Goal: Task Accomplishment & Management: Use online tool/utility

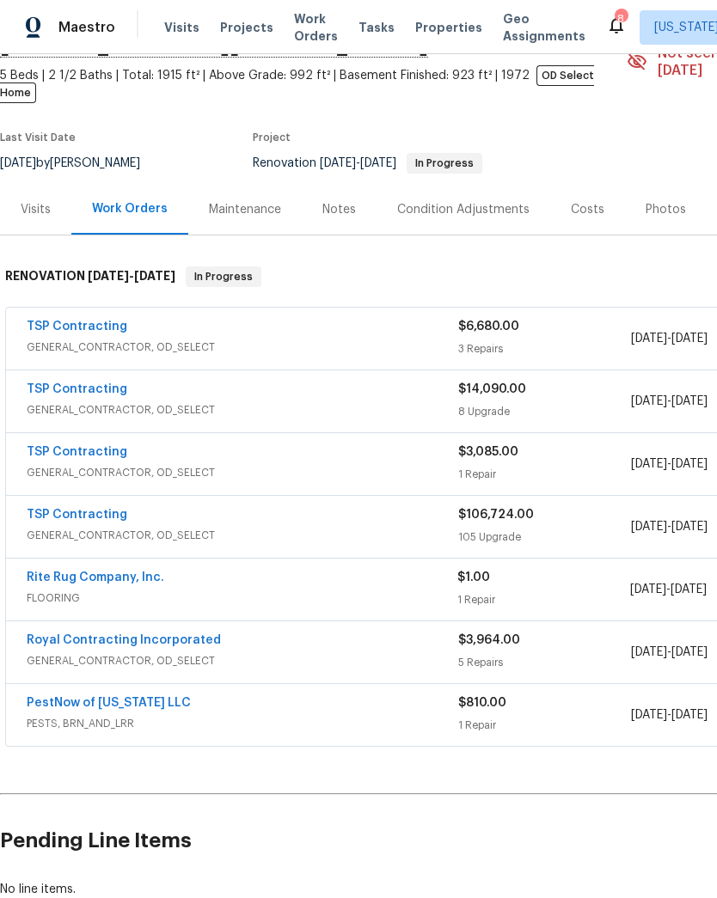
scroll to position [96, 0]
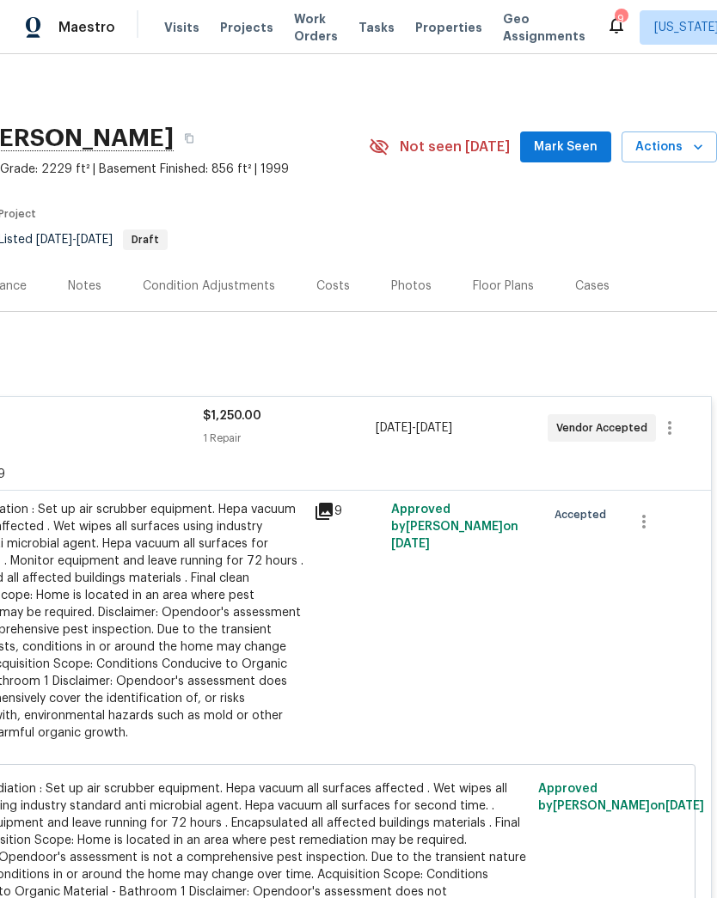
scroll to position [0, 254]
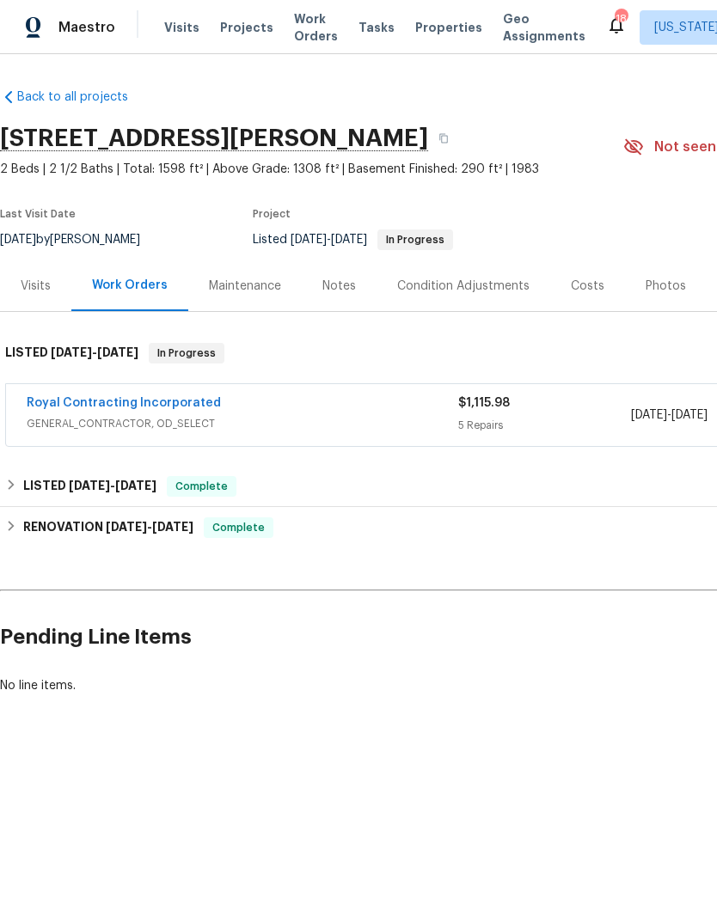
click at [237, 32] on span "Projects" at bounding box center [246, 27] width 53 height 17
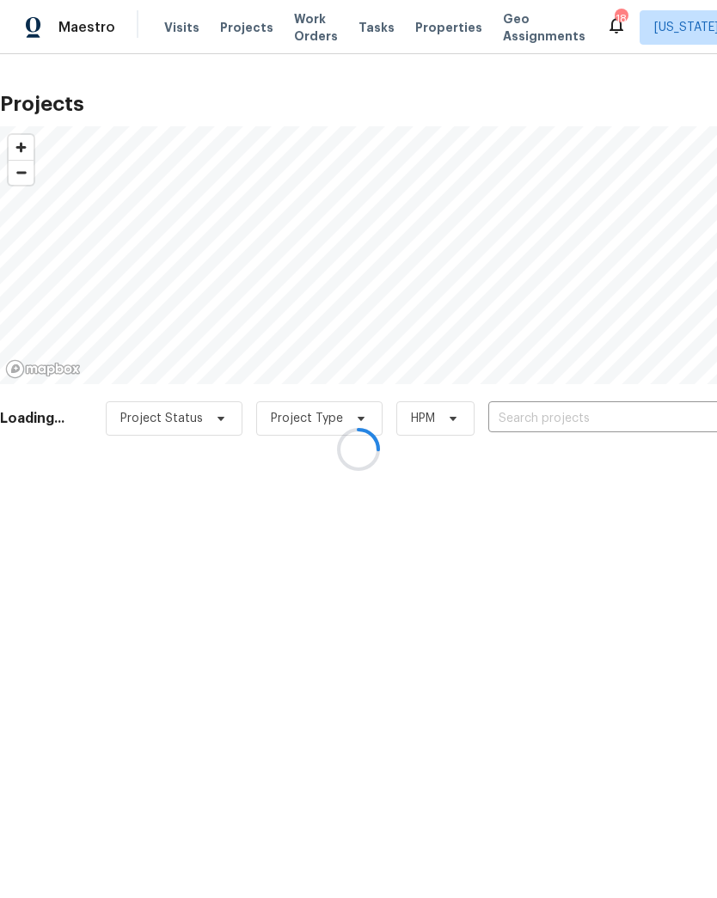
click at [573, 428] on div at bounding box center [358, 449] width 717 height 898
click at [570, 419] on div at bounding box center [358, 449] width 717 height 898
click at [558, 408] on div at bounding box center [358, 449] width 717 height 898
click at [568, 422] on div at bounding box center [358, 449] width 717 height 898
click at [549, 418] on div at bounding box center [358, 449] width 717 height 898
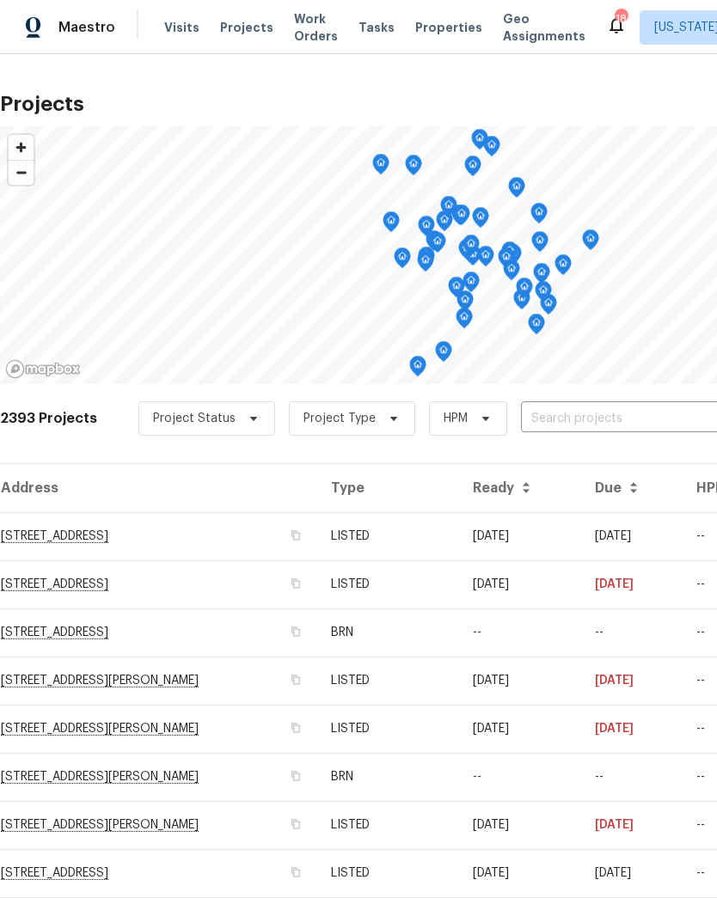
click at [599, 411] on input "text" at bounding box center [619, 419] width 197 height 27
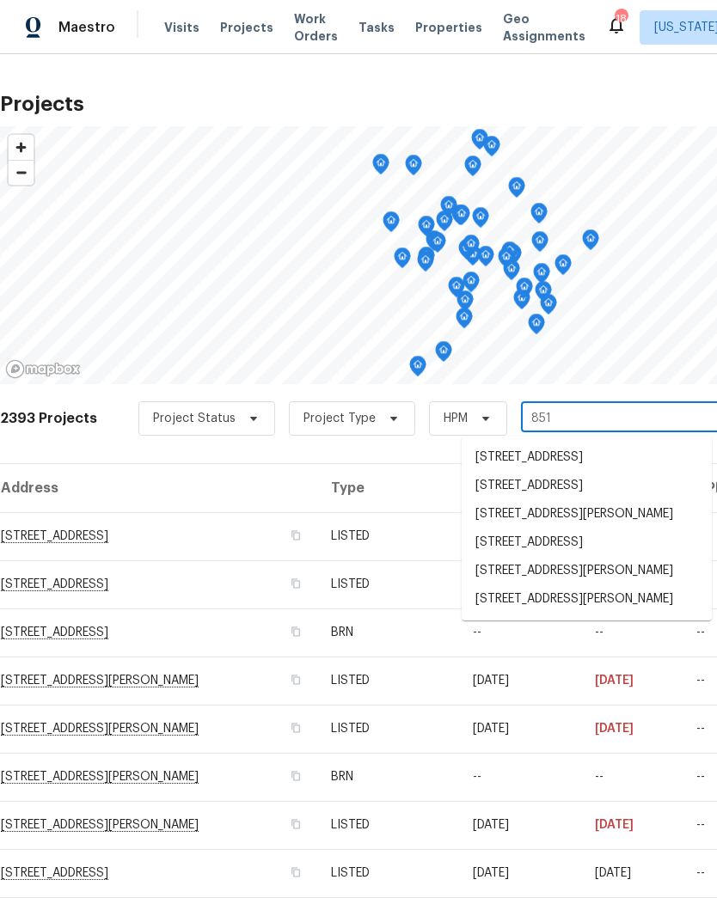
type input "8517"
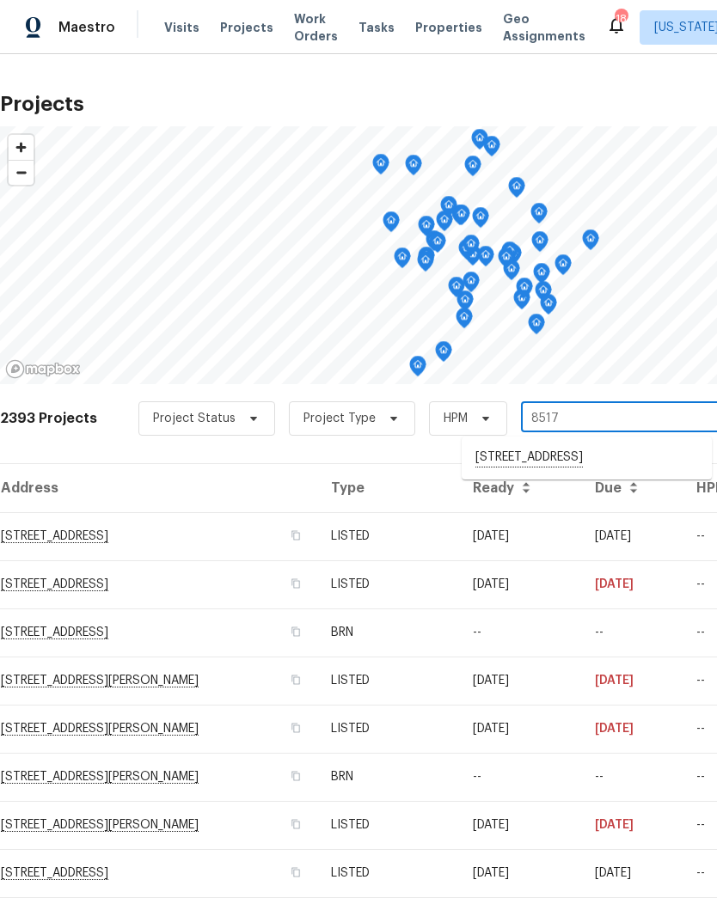
click at [554, 470] on li "[STREET_ADDRESS]" at bounding box center [586, 457] width 250 height 29
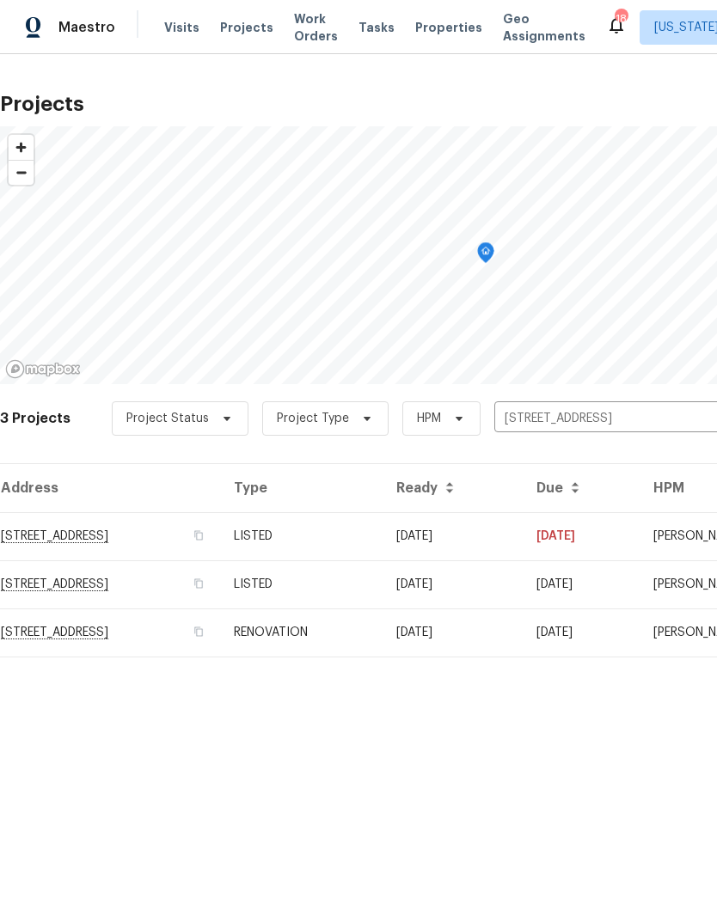
click at [382, 524] on td "LISTED" at bounding box center [301, 536] width 162 height 48
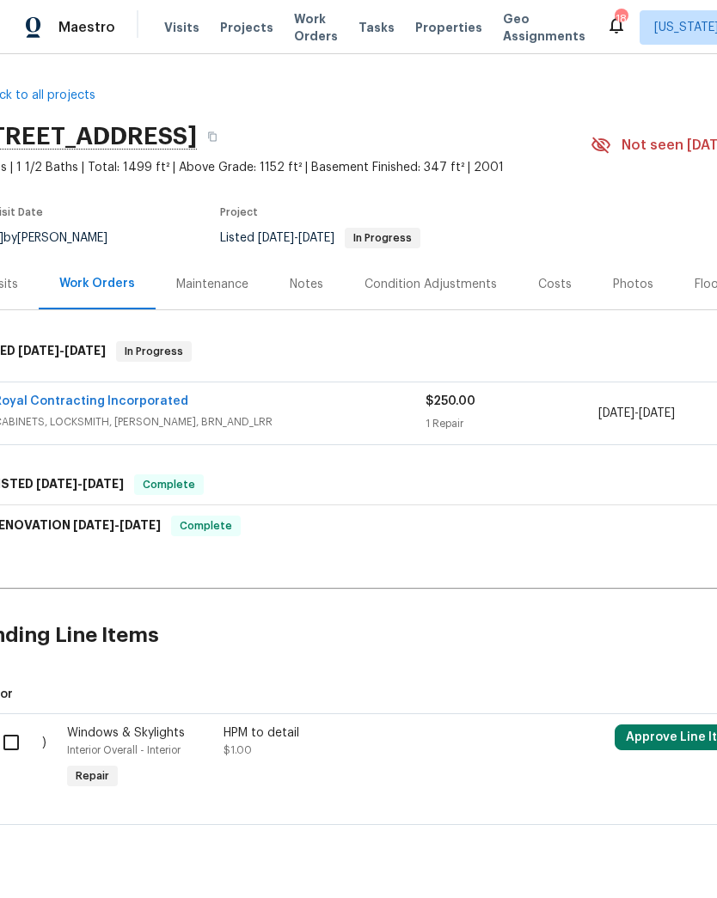
scroll to position [2, 23]
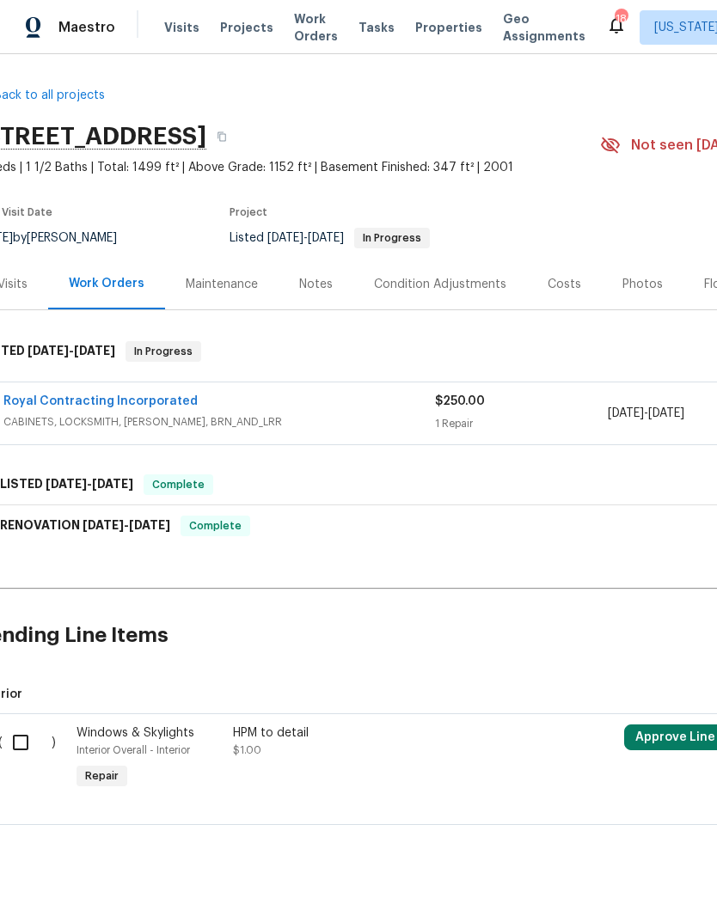
click at [547, 280] on div "Costs" at bounding box center [564, 284] width 34 height 17
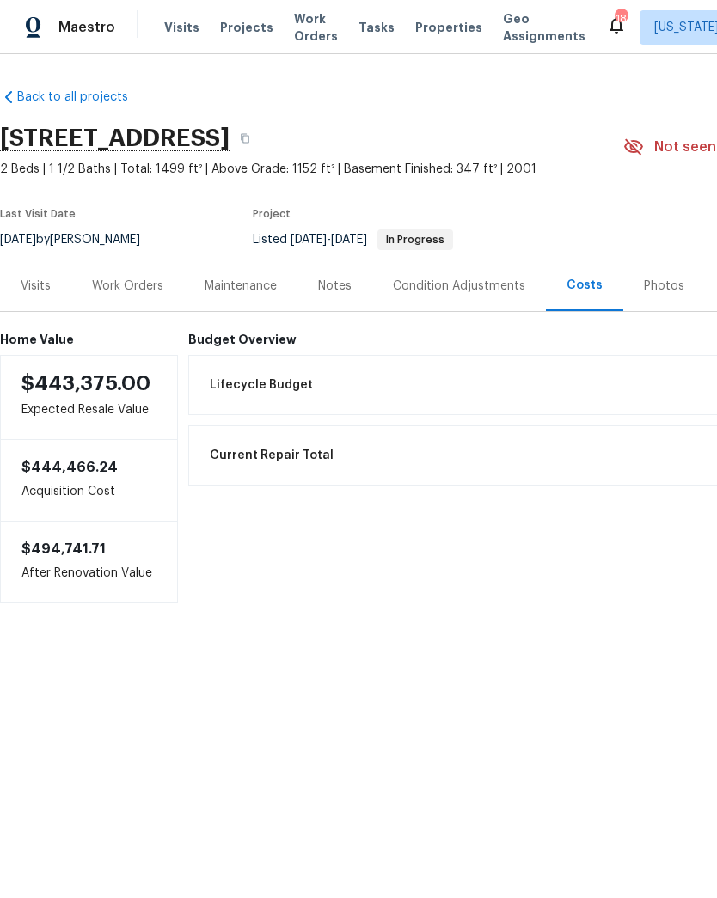
click at [141, 283] on div "Work Orders" at bounding box center [127, 286] width 71 height 17
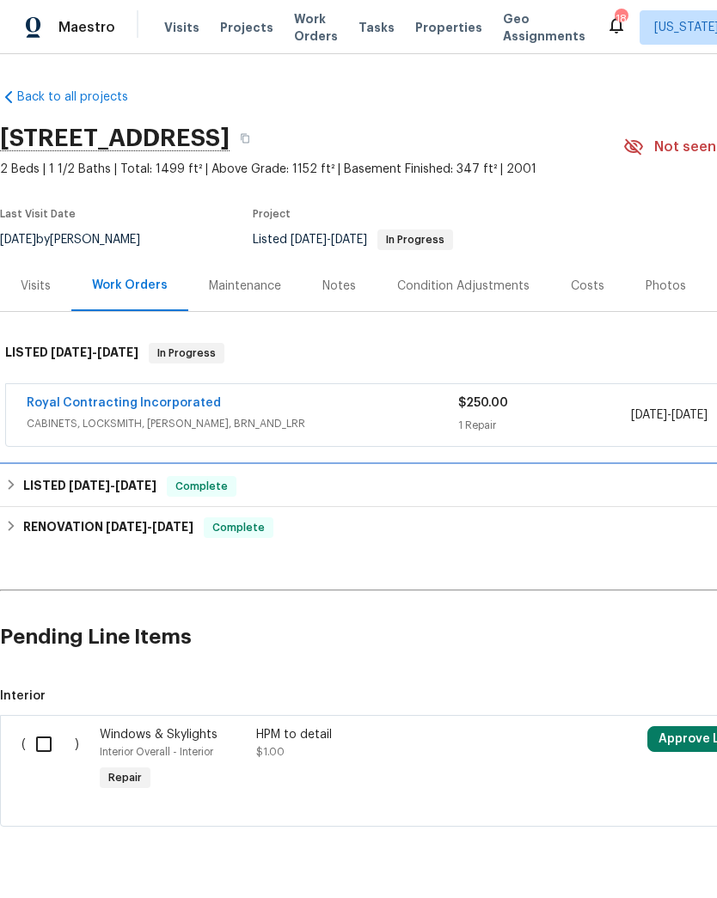
click at [167, 485] on div "Complete" at bounding box center [202, 486] width 70 height 21
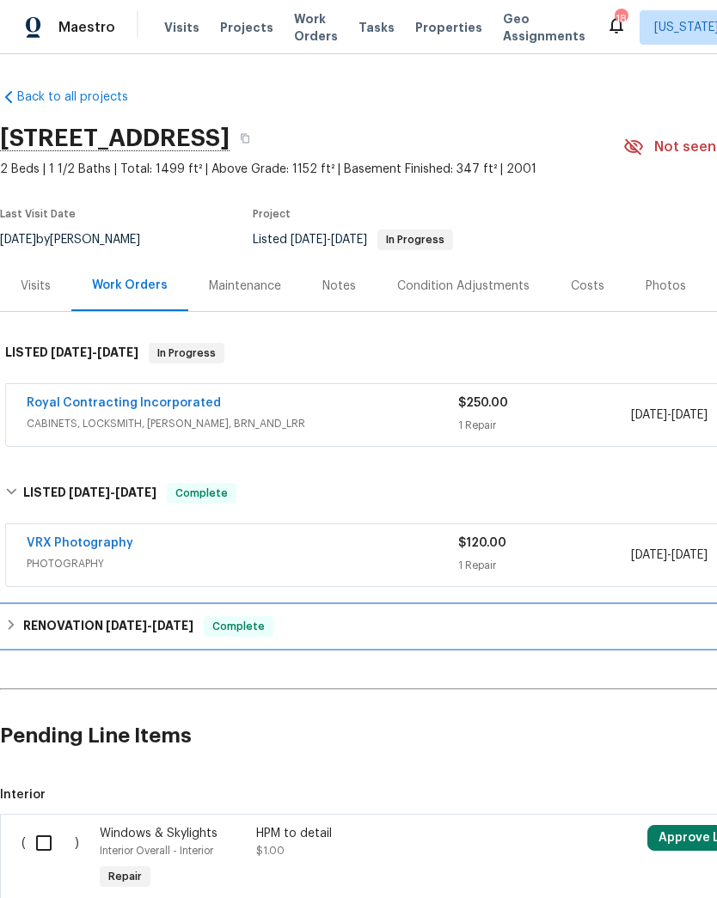
click at [188, 632] on h6 "RENOVATION [DATE] - [DATE]" at bounding box center [108, 626] width 170 height 21
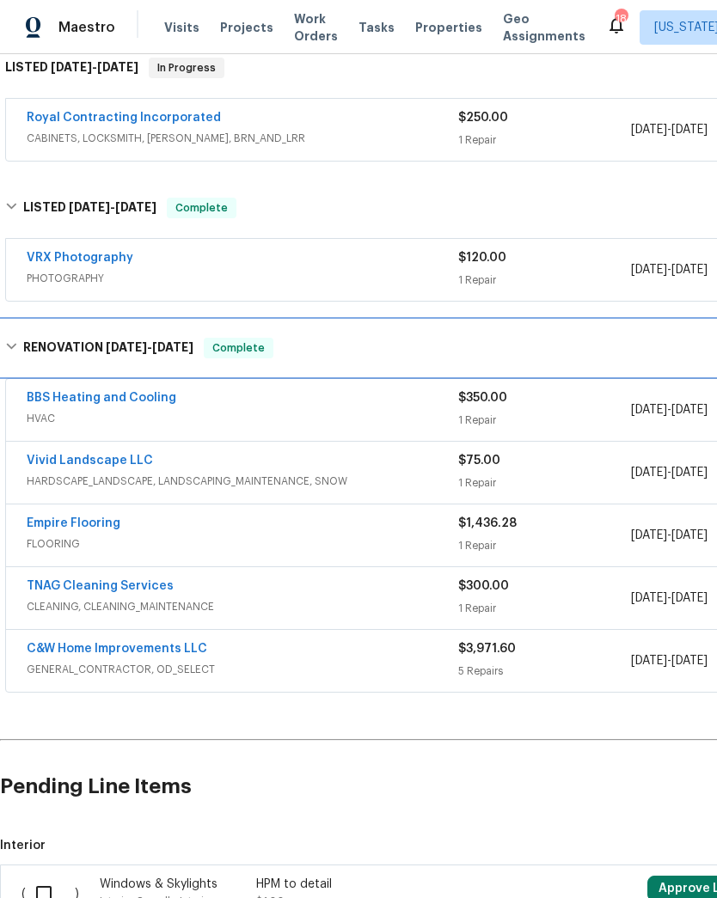
scroll to position [285, 0]
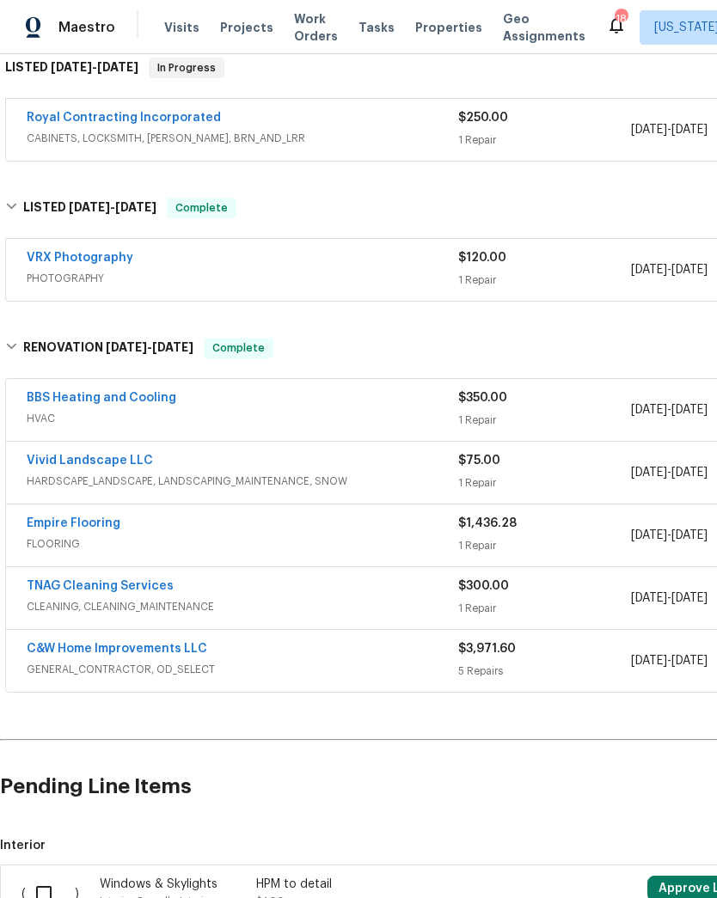
click at [276, 669] on span "GENERAL_CONTRACTOR, OD_SELECT" at bounding box center [242, 669] width 431 height 17
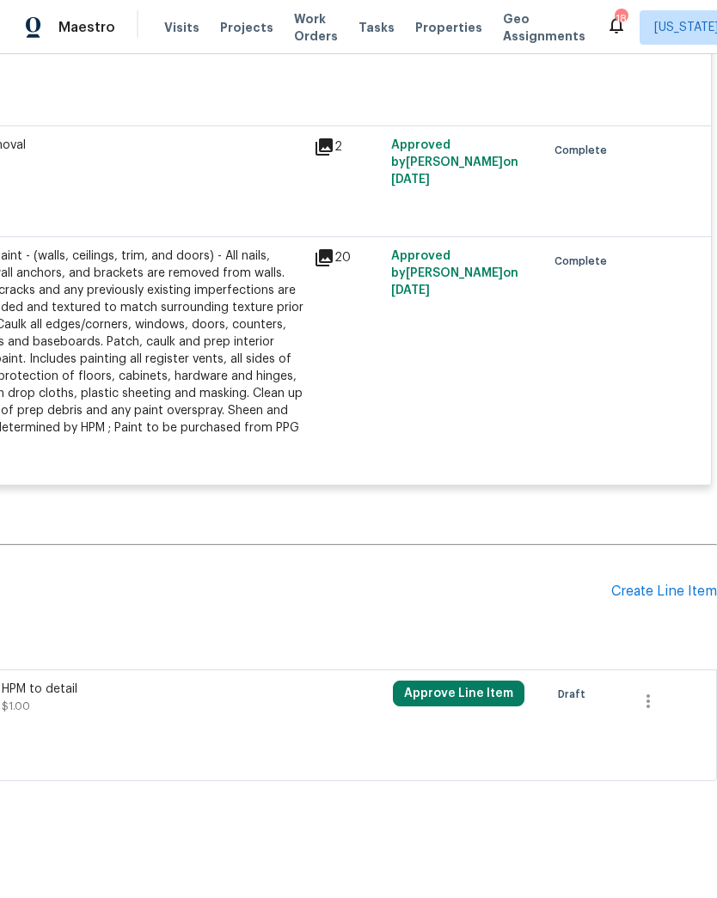
scroll to position [1542, 254]
click at [662, 597] on div "Create Line Item" at bounding box center [664, 591] width 106 height 16
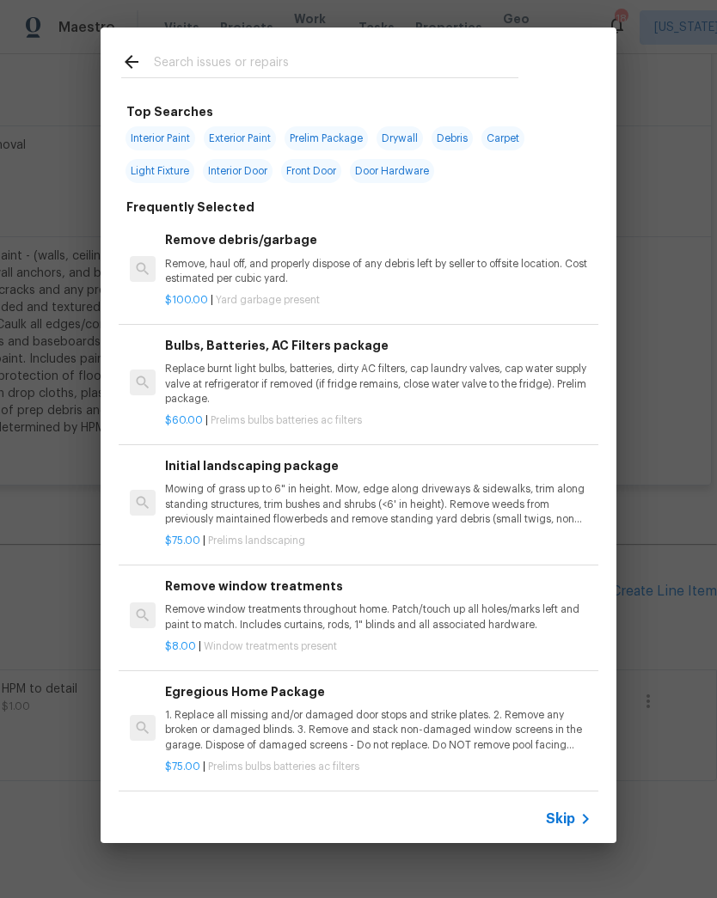
click at [370, 64] on input "text" at bounding box center [336, 65] width 364 height 26
type input "Press"
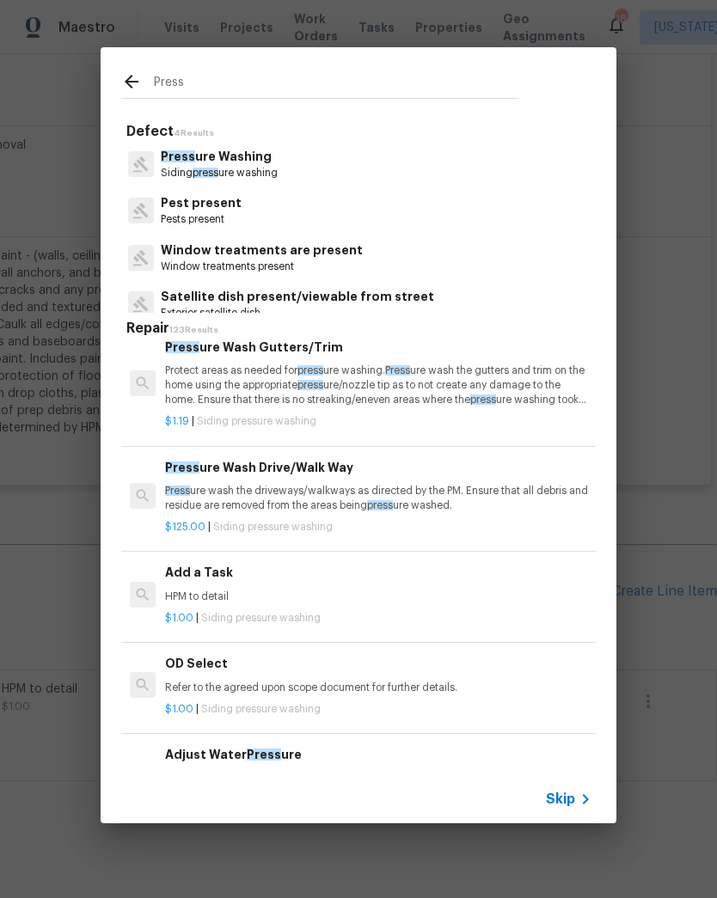
scroll to position [135, 0]
click at [392, 484] on p "Press ure wash the driveways/walkways as directed by the PM. Ensure that all de…" at bounding box center [378, 498] width 426 height 29
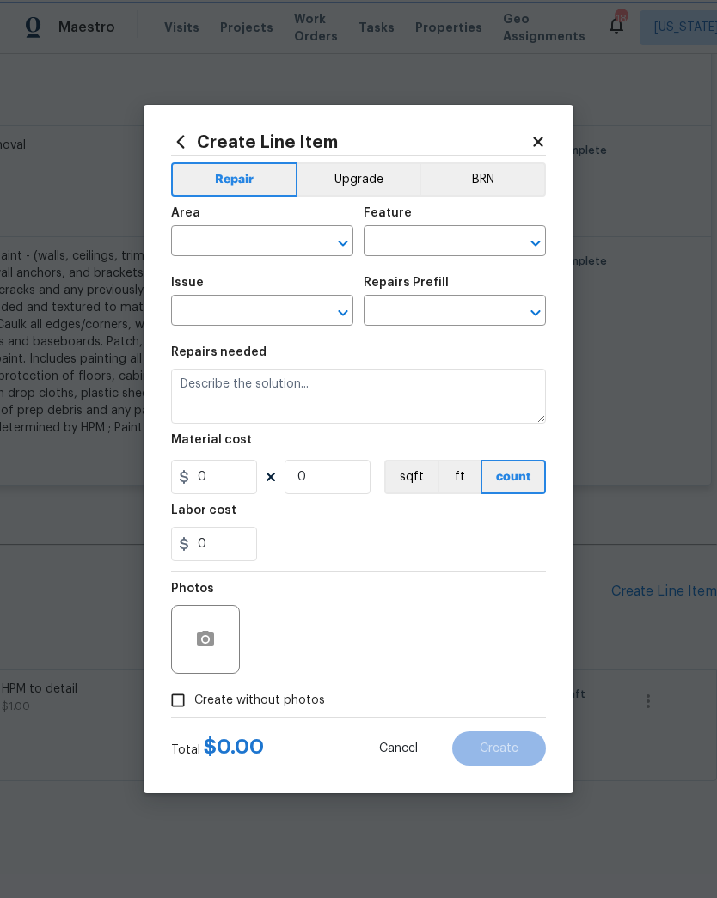
type input "Siding"
type input "Pressure Washing"
type input "Pressure Wash Drive/Walk Way $125.00"
type textarea "Pressure wash the driveways/walkways as directed by the PM. Ensure that all deb…"
type input "125"
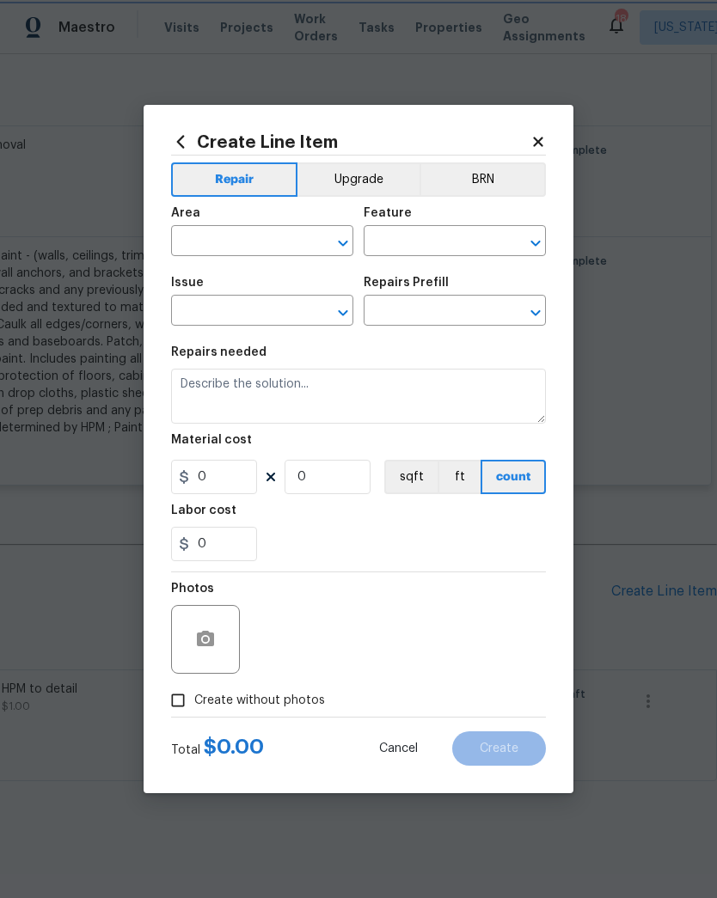
type input "1"
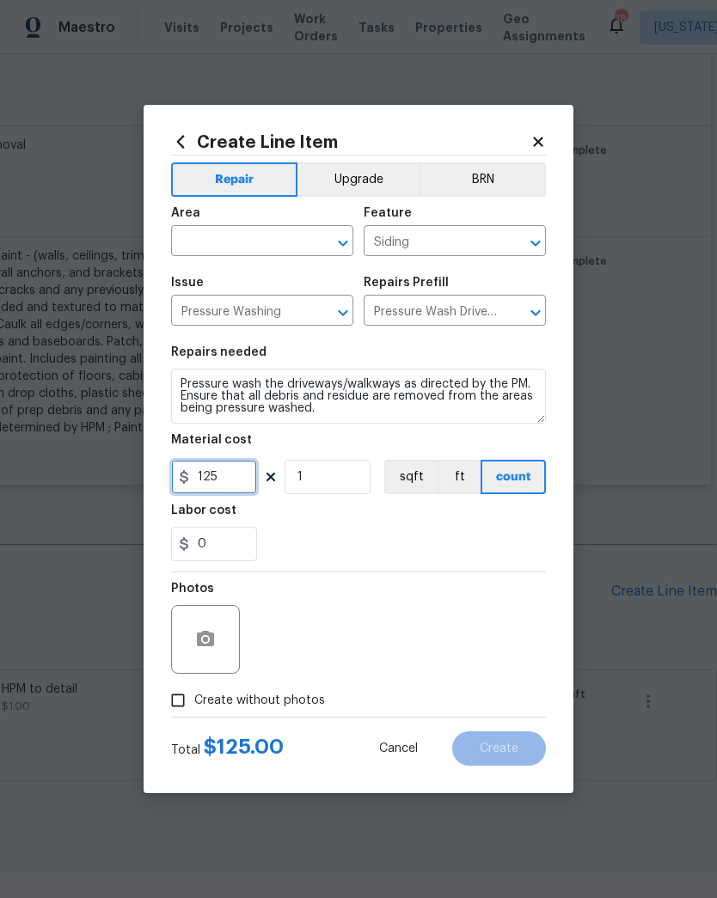
click at [246, 483] on input "125" at bounding box center [214, 477] width 86 height 34
type input "250"
click at [356, 531] on div "0" at bounding box center [358, 544] width 375 height 34
click at [539, 235] on icon "Open" at bounding box center [535, 243] width 21 height 21
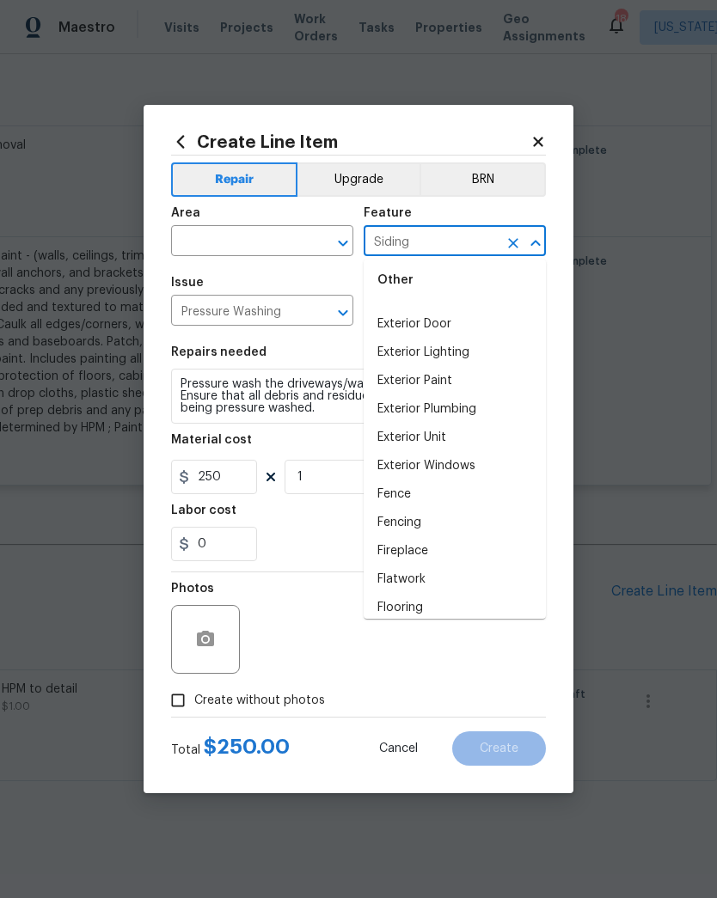
scroll to position [1250, 0]
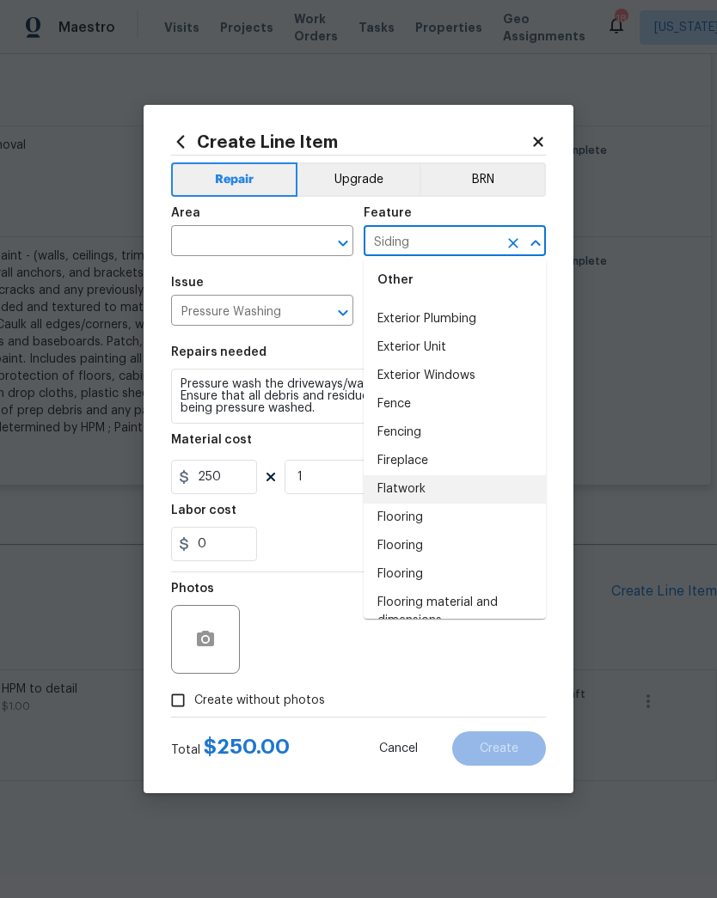
click at [454, 495] on li "Flatwork" at bounding box center [454, 489] width 182 height 28
type input "Flatwork"
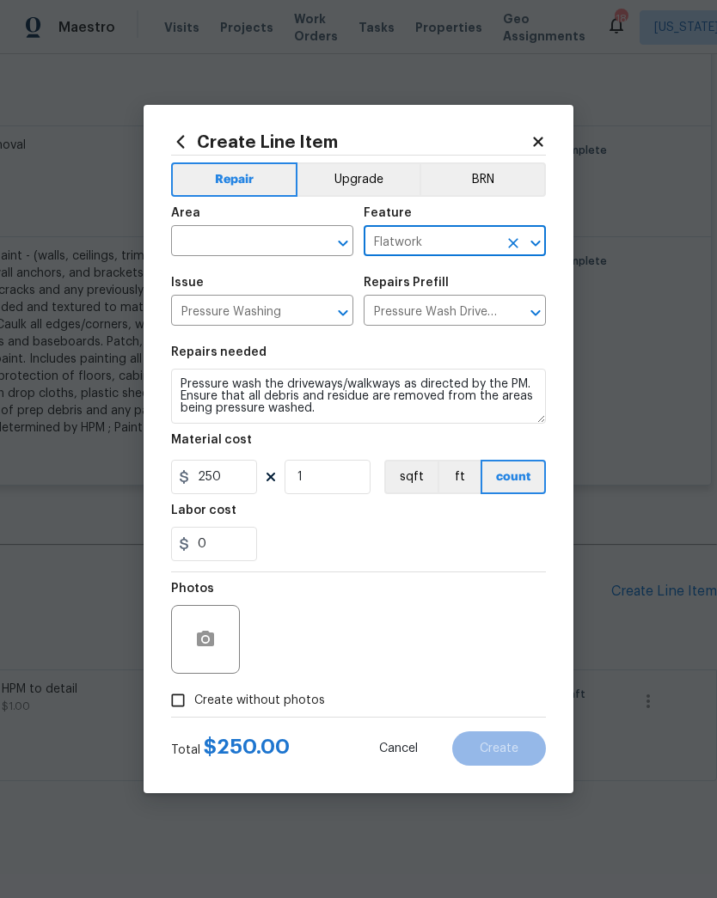
click at [335, 244] on icon "Open" at bounding box center [342, 243] width 21 height 21
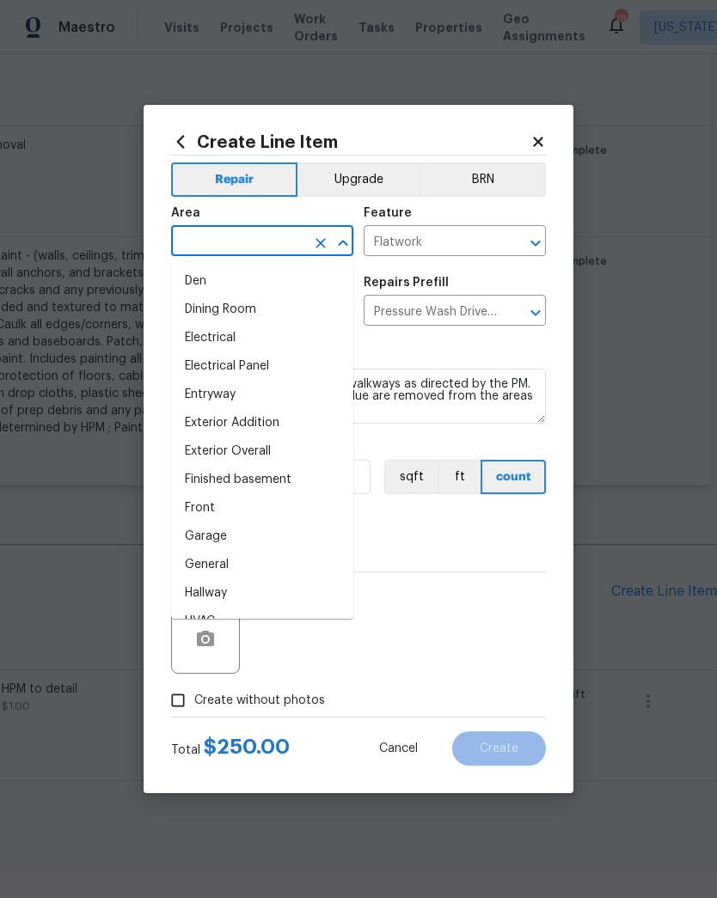
scroll to position [281, 0]
click at [247, 515] on li "Front" at bounding box center [262, 510] width 182 height 28
type input "Front"
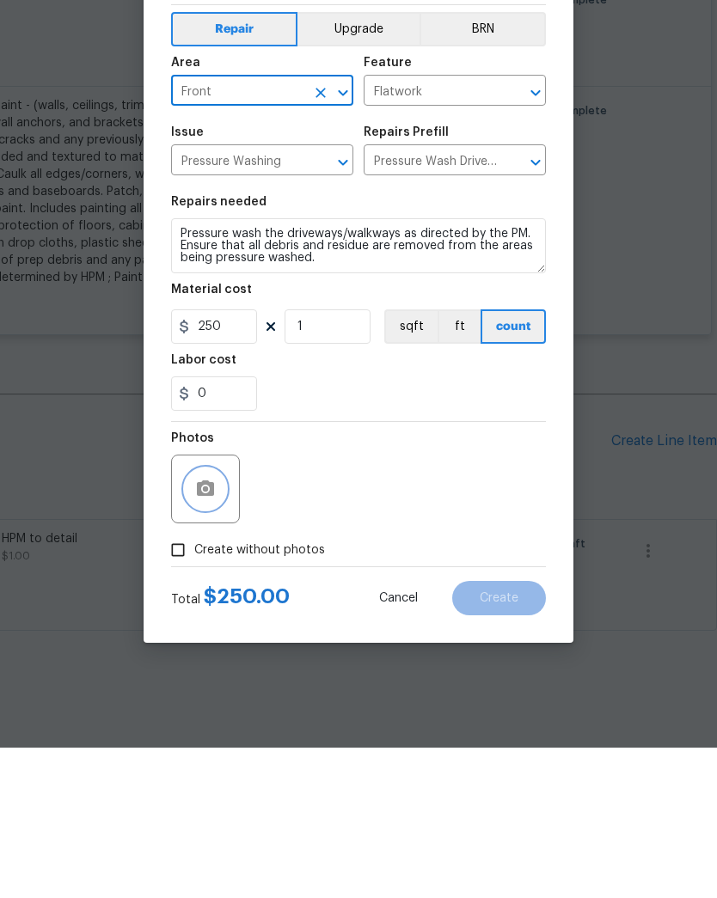
click at [214, 631] on icon "button" at bounding box center [205, 638] width 17 height 15
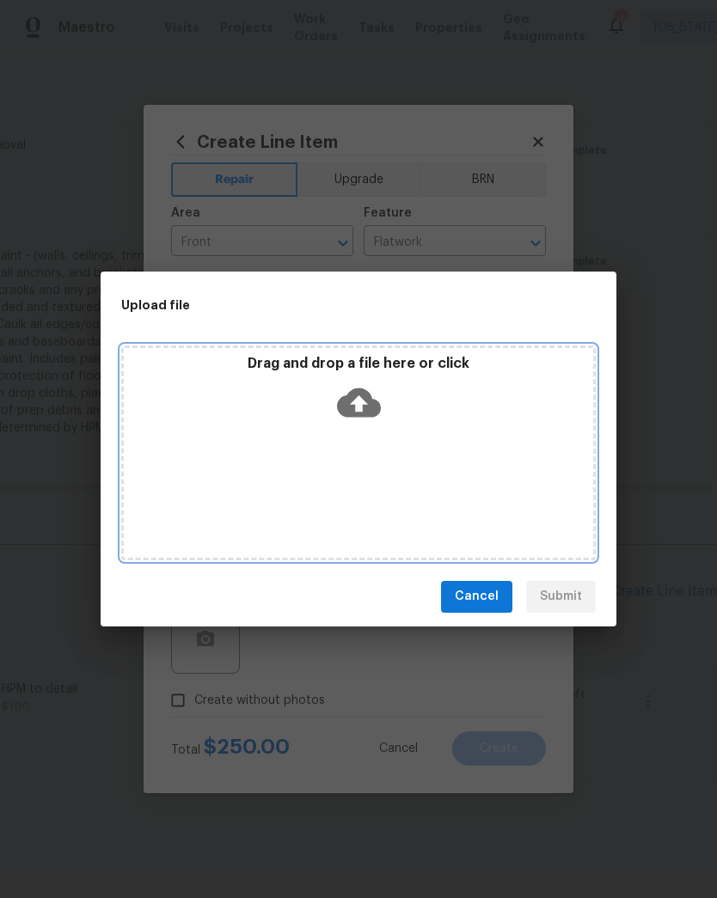
click at [366, 406] on icon at bounding box center [359, 401] width 44 height 29
